Goal: Navigation & Orientation: Understand site structure

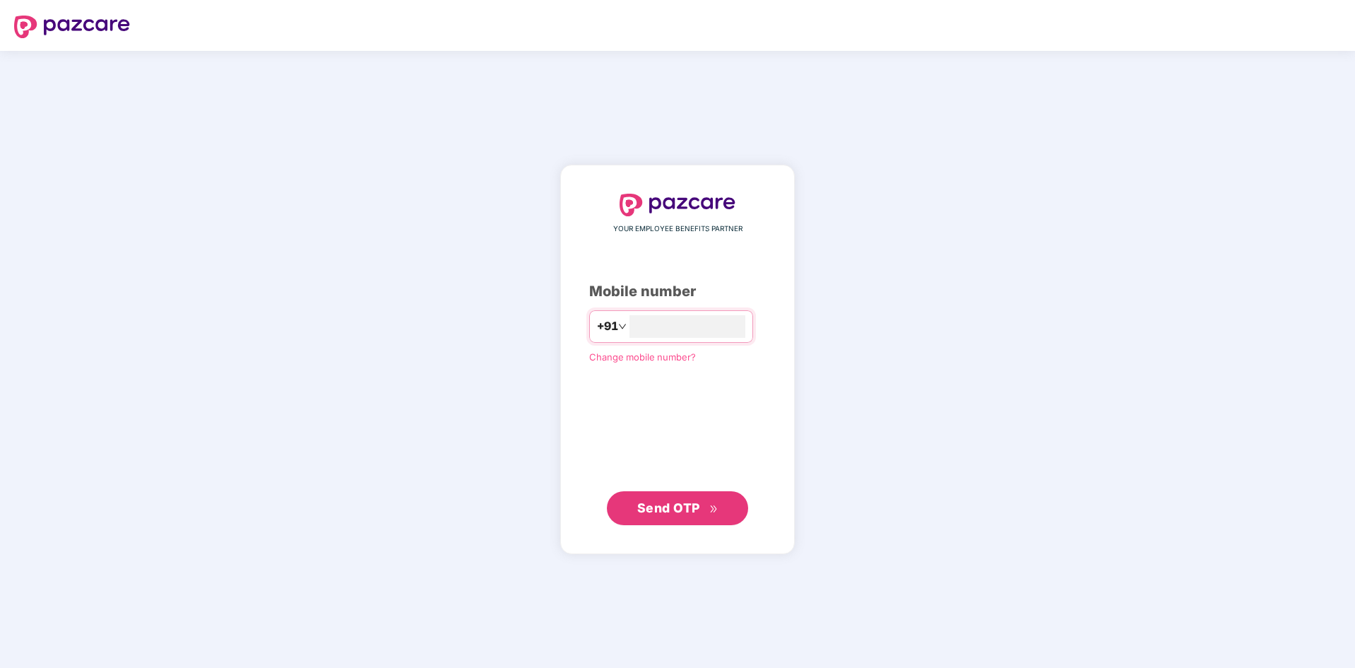
type input "**********"
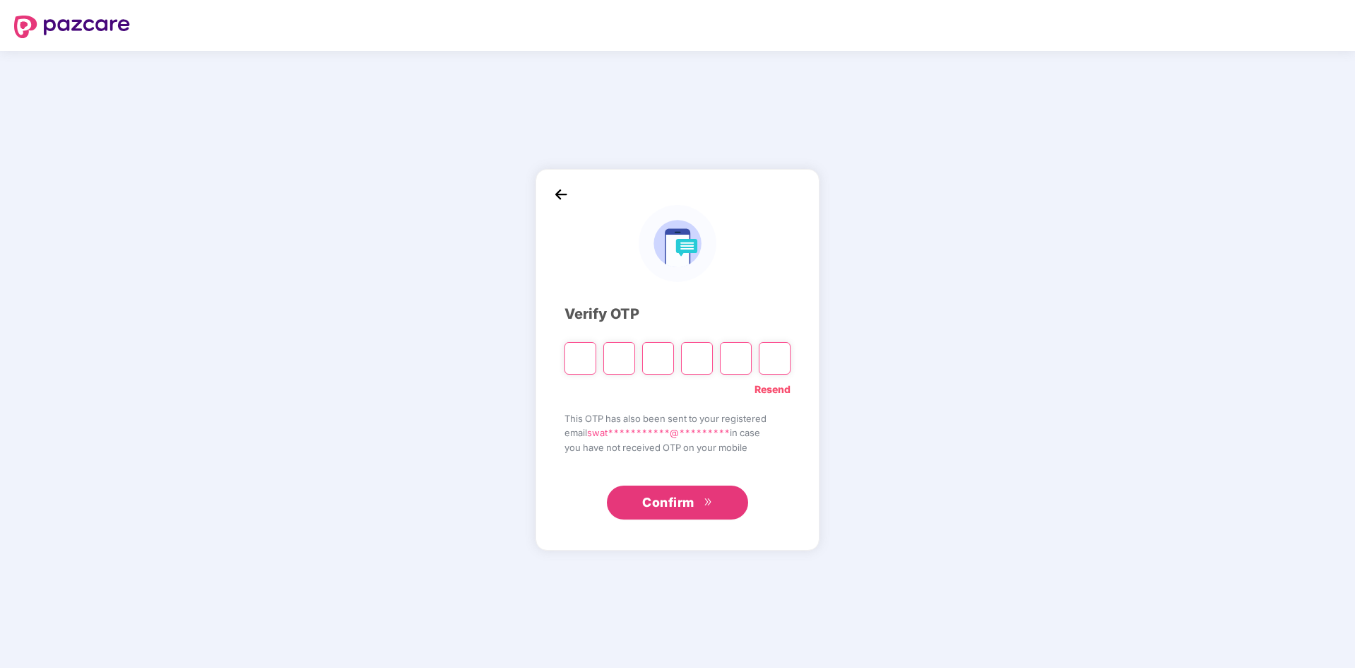
type input "*"
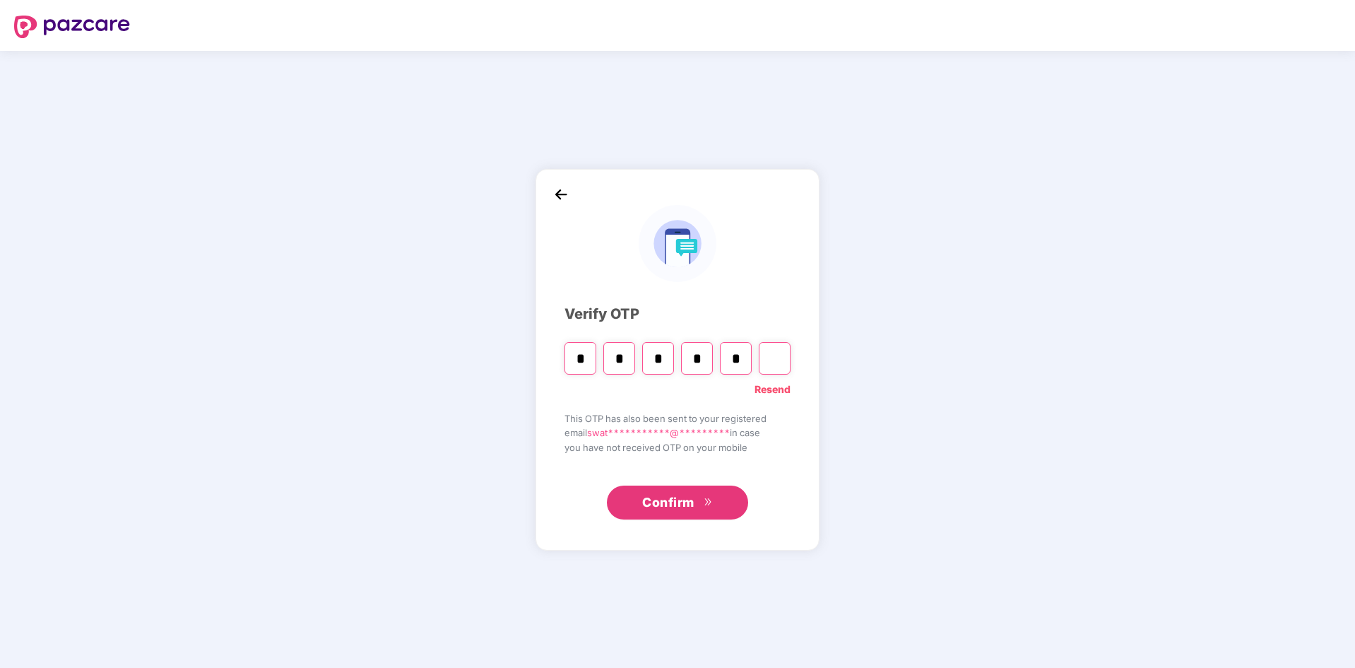
type input "*"
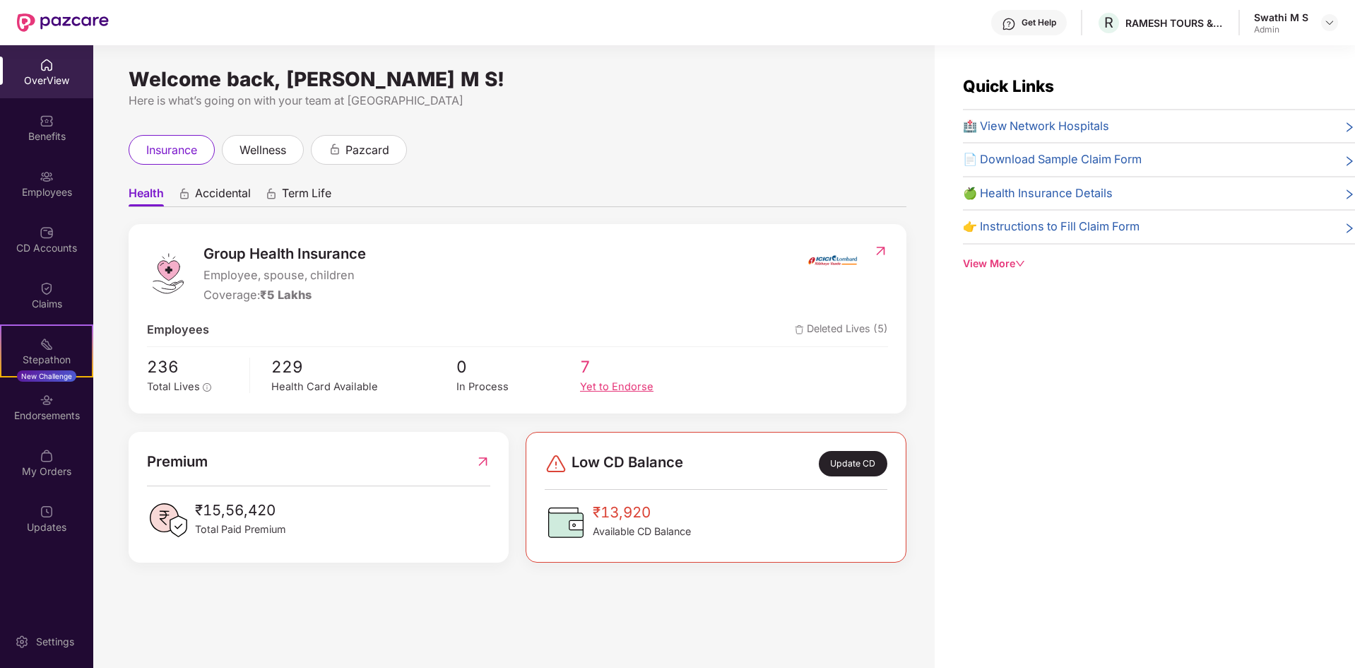
click at [589, 391] on div "Yet to Endorse" at bounding box center [642, 387] width 124 height 16
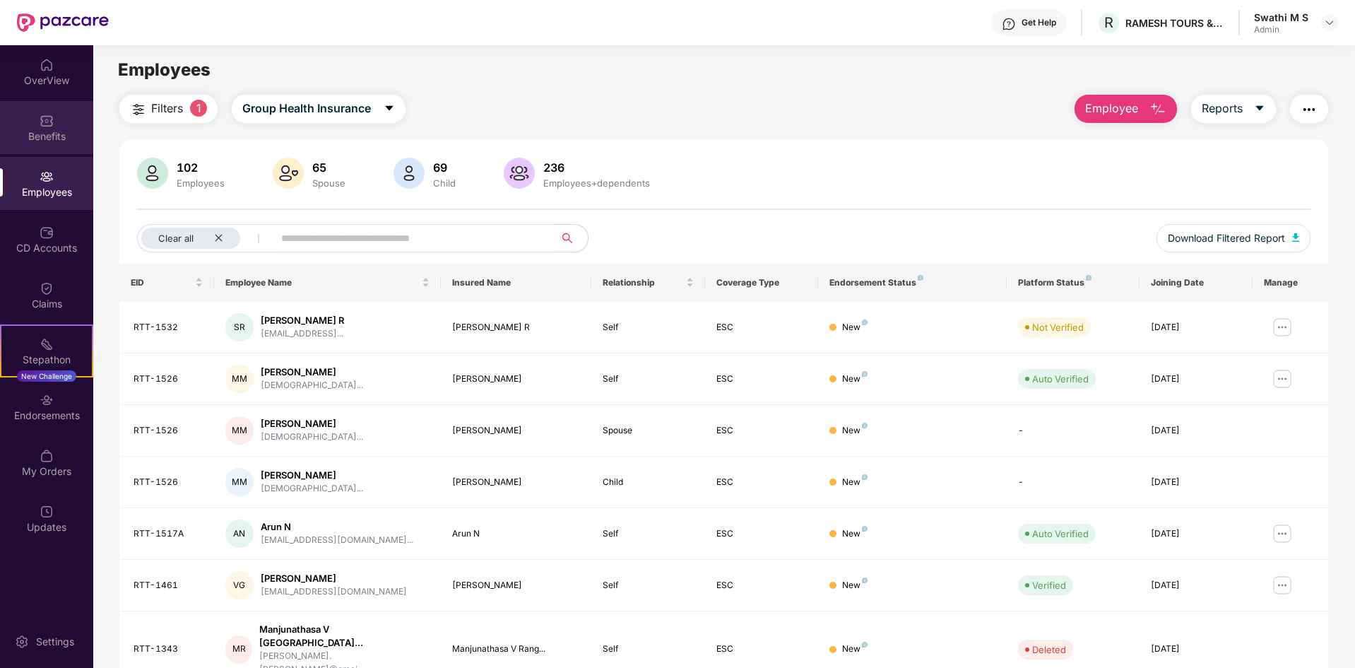
click at [53, 137] on div "Benefits" at bounding box center [46, 136] width 93 height 14
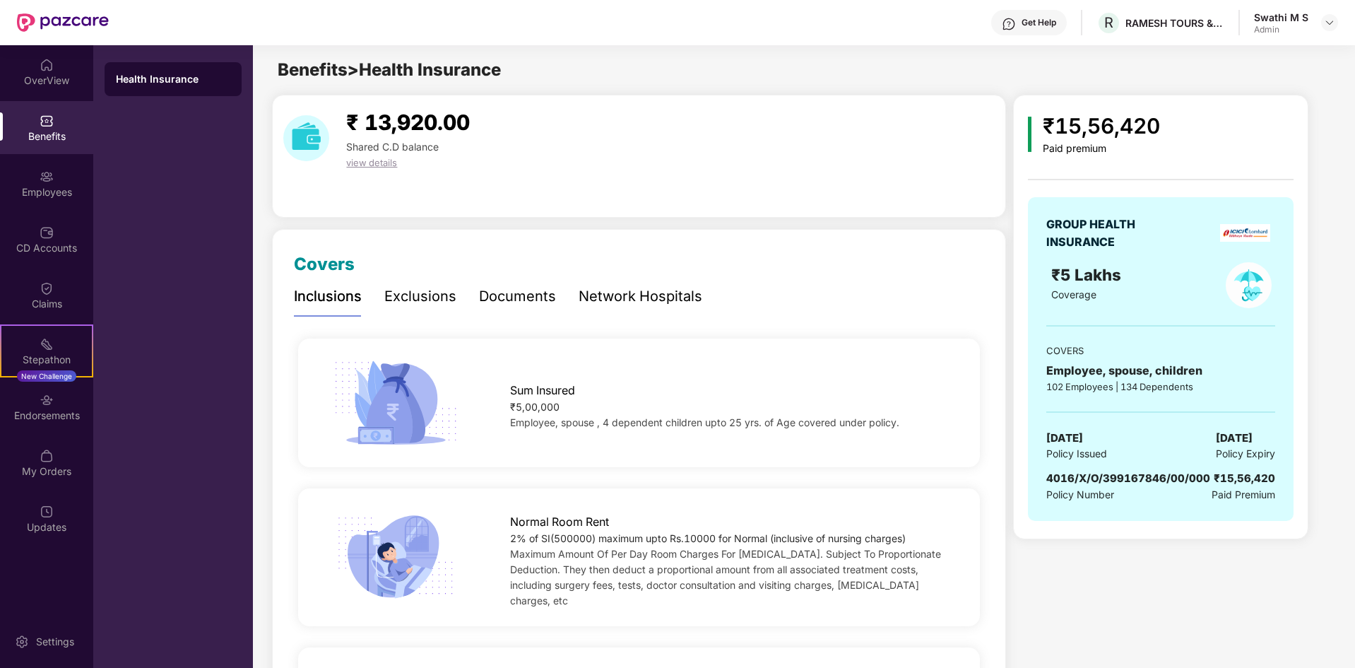
click at [404, 290] on div "Exclusions" at bounding box center [420, 296] width 72 height 22
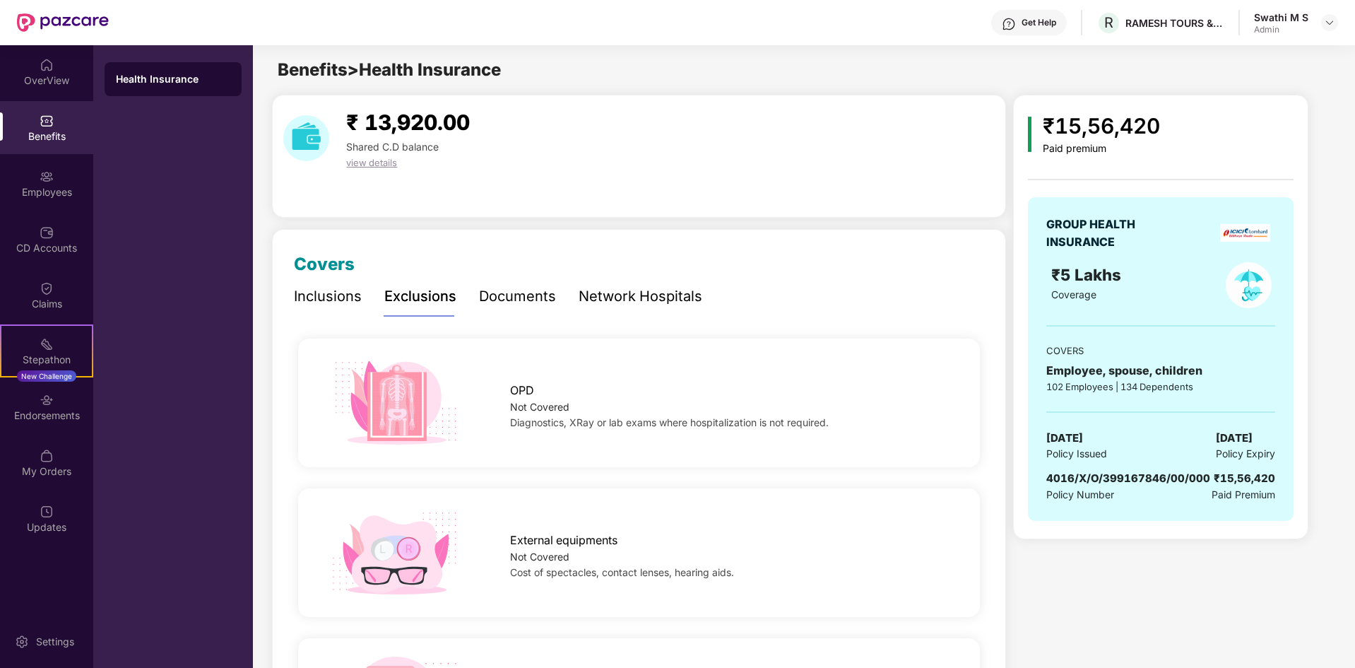
click at [504, 293] on div "Documents" at bounding box center [517, 296] width 77 height 22
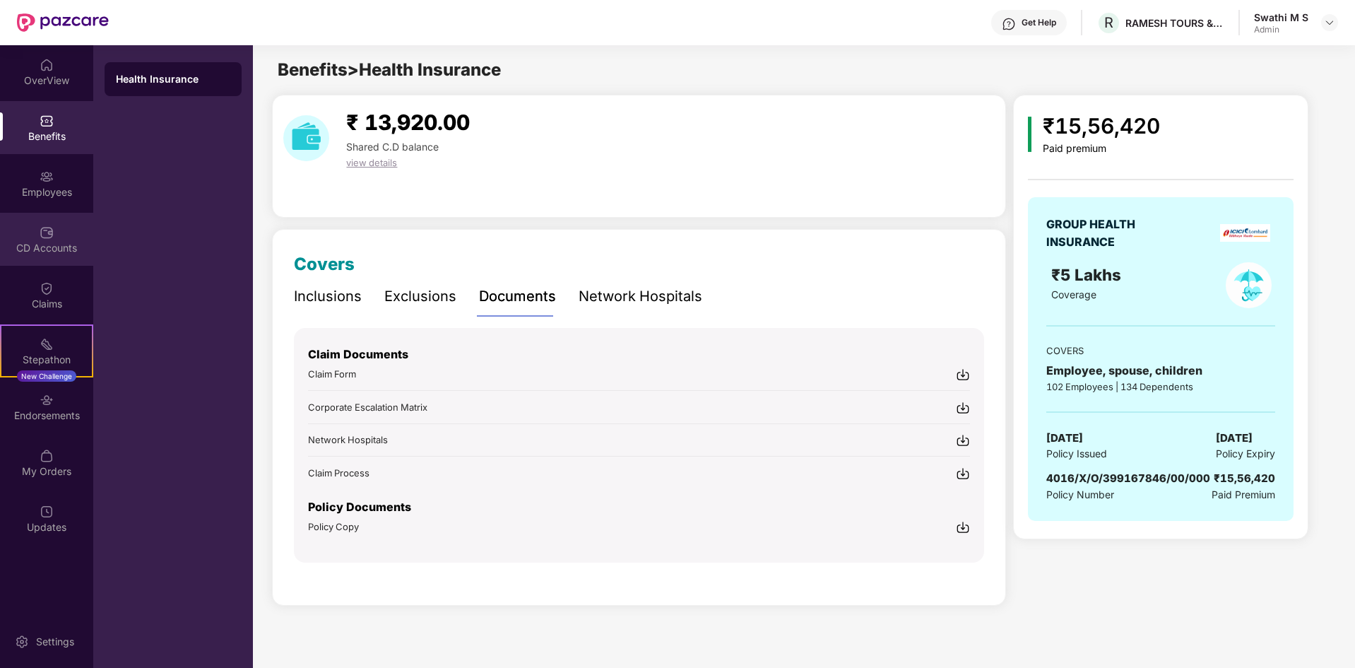
click at [44, 239] on img at bounding box center [47, 232] width 14 height 14
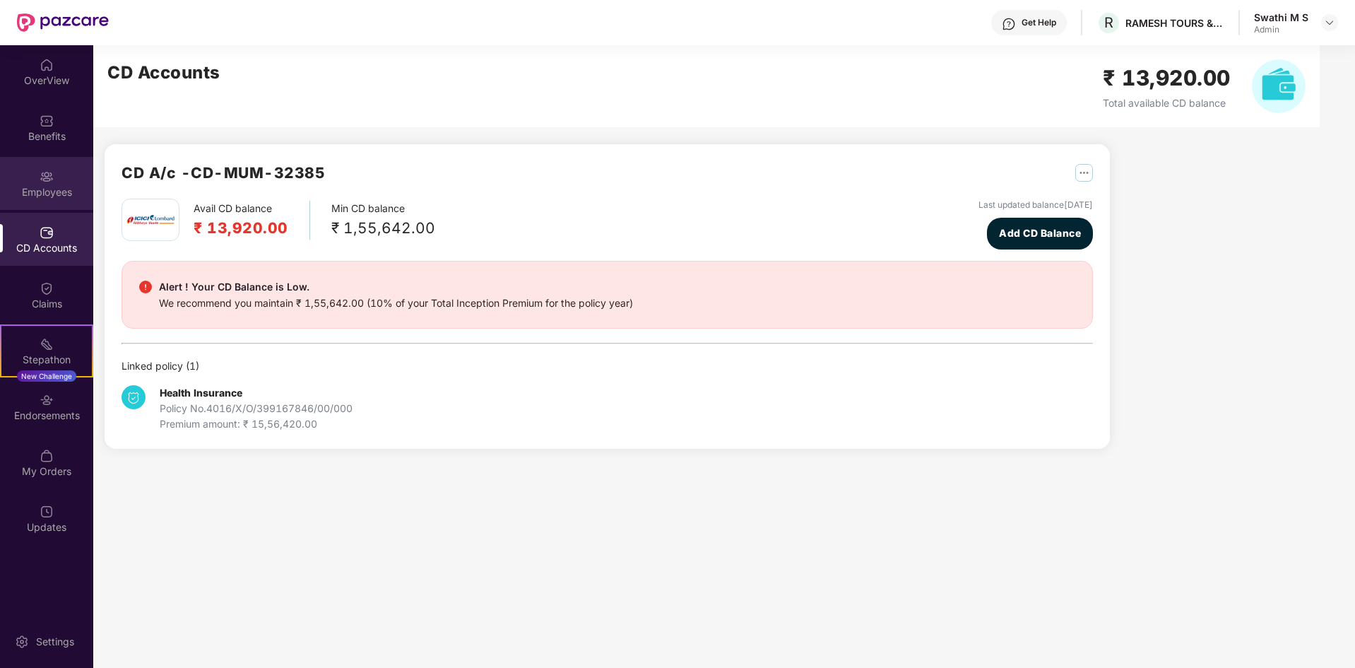
click at [35, 196] on div "Employees" at bounding box center [46, 192] width 93 height 14
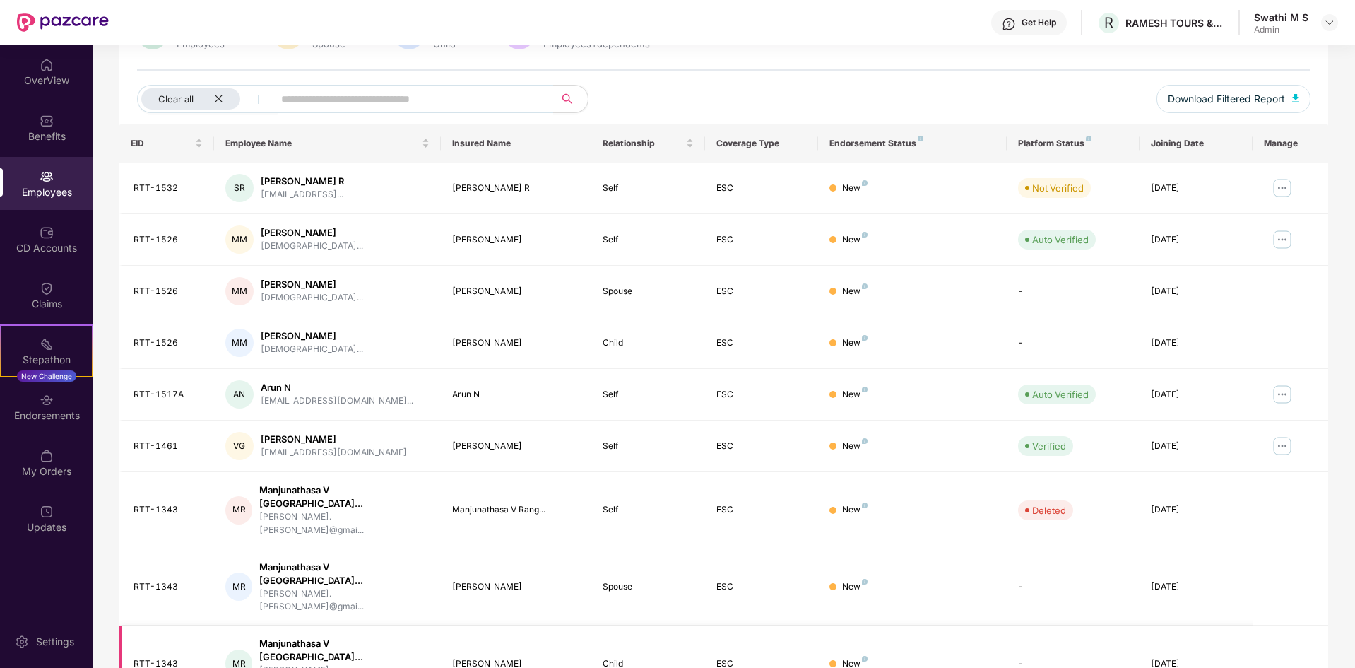
scroll to position [201, 0]
